Goal: Information Seeking & Learning: Learn about a topic

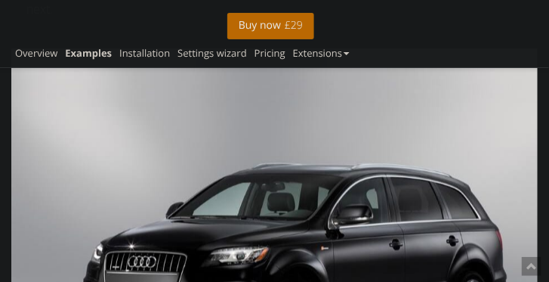
scroll to position [1759, 0]
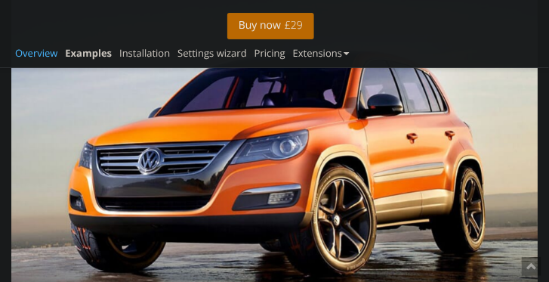
click at [39, 50] on link "Overview" at bounding box center [36, 53] width 42 height 14
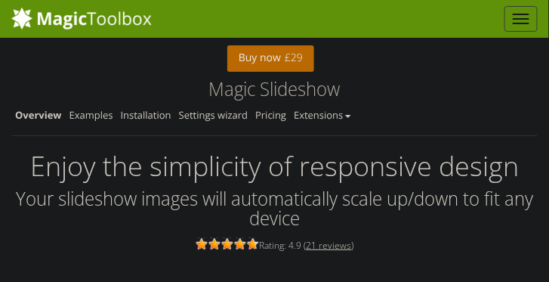
scroll to position [378, 0]
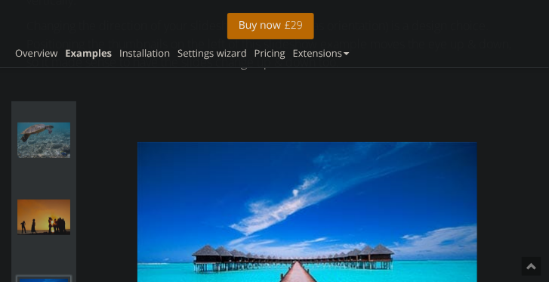
scroll to position [2356, 0]
